Goal: Communication & Community: Answer question/provide support

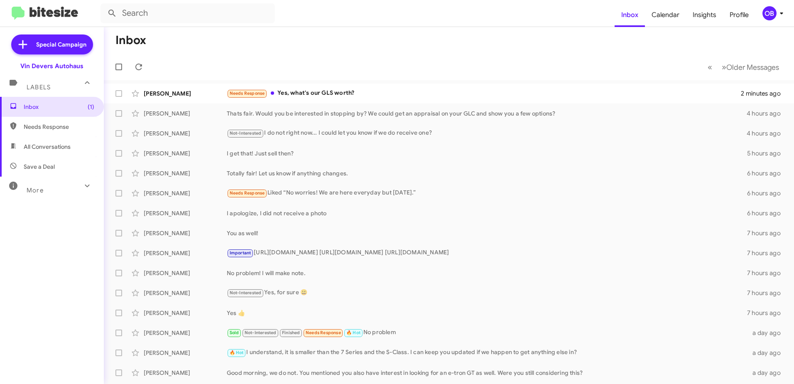
click at [424, 83] on mat-action-list "[PERSON_NAME] Needs Response Yes, what's our GLS worth? 2 minutes ago [PERSON_N…" at bounding box center [449, 281] width 690 height 402
click at [422, 89] on div "Needs Response Yes, what's our GLS worth?" at bounding box center [491, 93] width 528 height 10
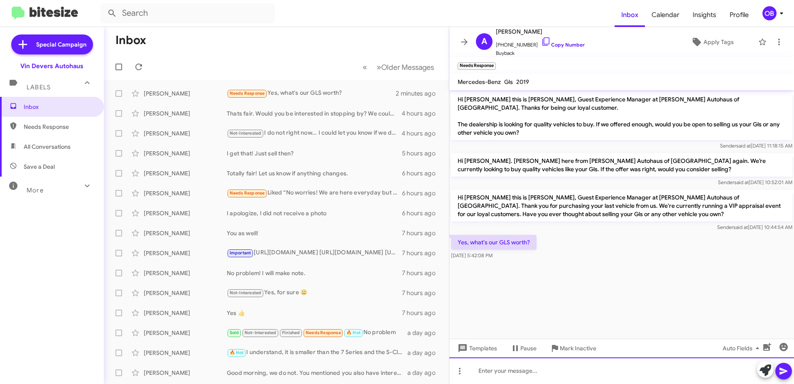
click at [552, 367] on div at bounding box center [621, 370] width 345 height 27
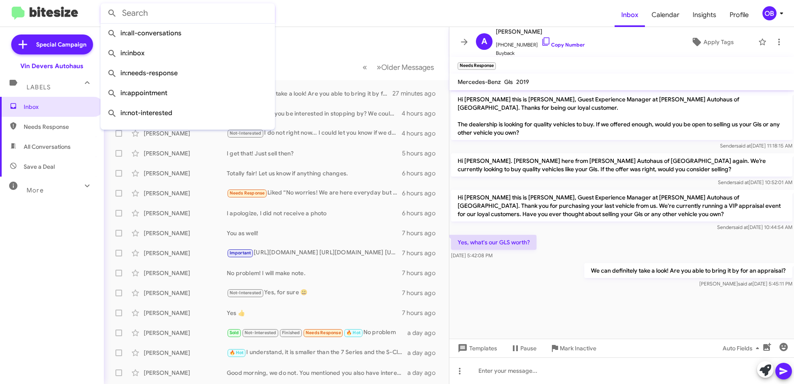
click at [214, 15] on input "text" at bounding box center [188, 13] width 174 height 20
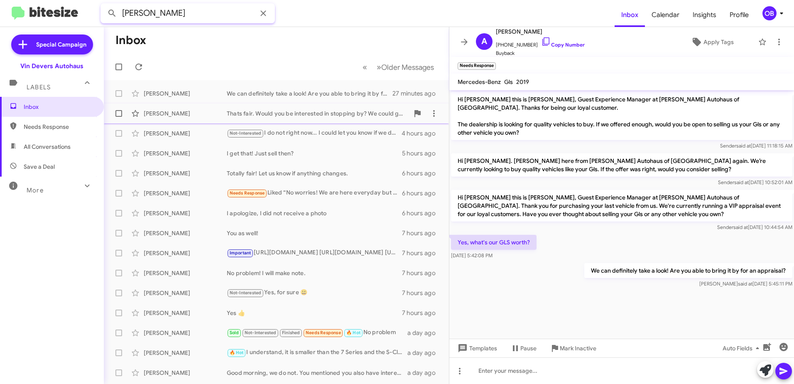
type input "[PERSON_NAME]"
click at [104, 5] on button at bounding box center [112, 13] width 17 height 17
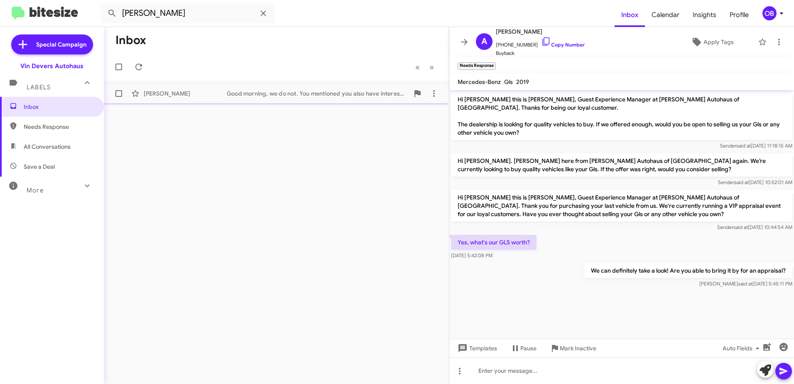
click at [211, 96] on div "[PERSON_NAME]" at bounding box center [185, 93] width 83 height 8
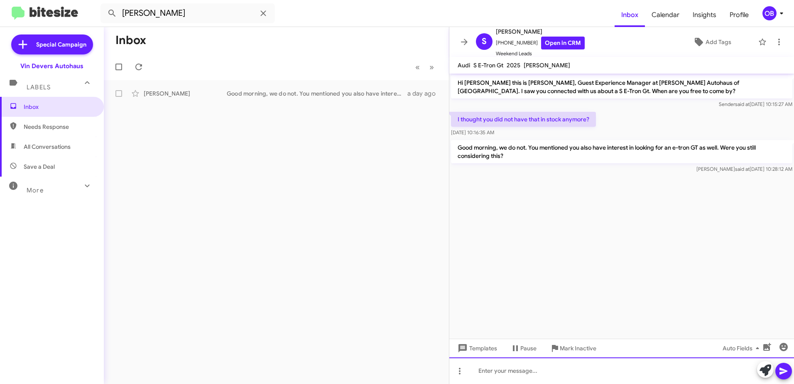
click at [556, 375] on div at bounding box center [621, 370] width 345 height 27
